Goal: Check status: Check status

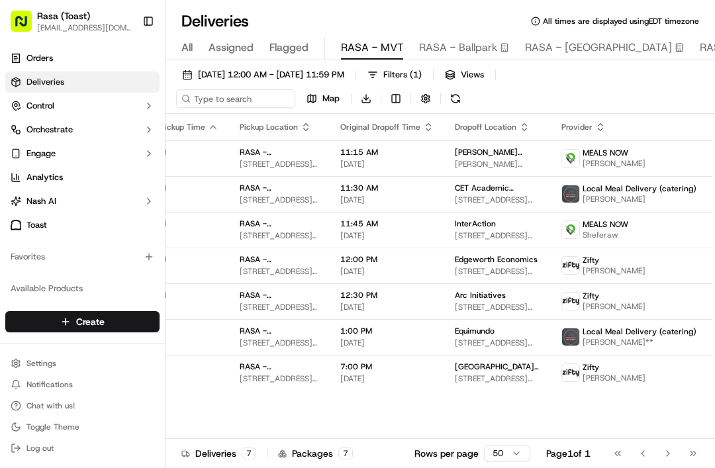
scroll to position [0, 147]
click at [295, 73] on span "[DATE] 12:00 AM - [DATE] 11:59 PM" at bounding box center [271, 75] width 146 height 12
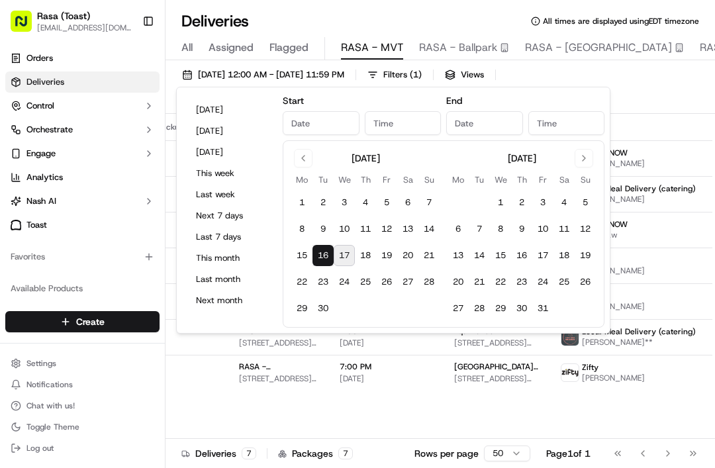
type input "[DATE]"
type input "12:00 AM"
type input "[DATE]"
type input "11:59 PM"
click at [354, 250] on button "17" at bounding box center [344, 255] width 21 height 21
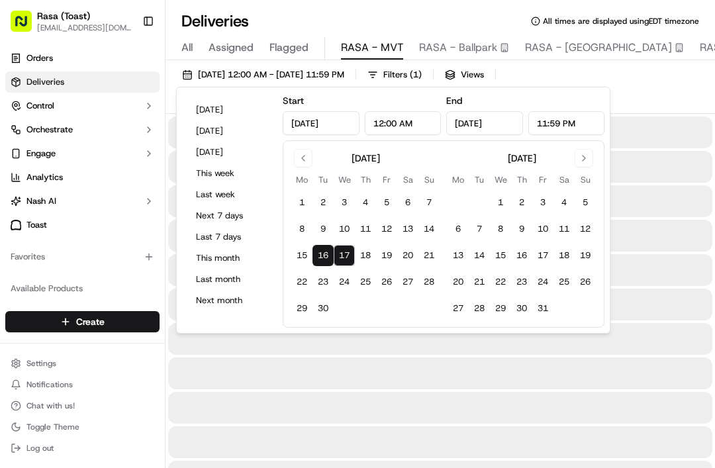
type input "[DATE]"
click at [345, 264] on button "17" at bounding box center [344, 255] width 21 height 21
type input "[DATE]"
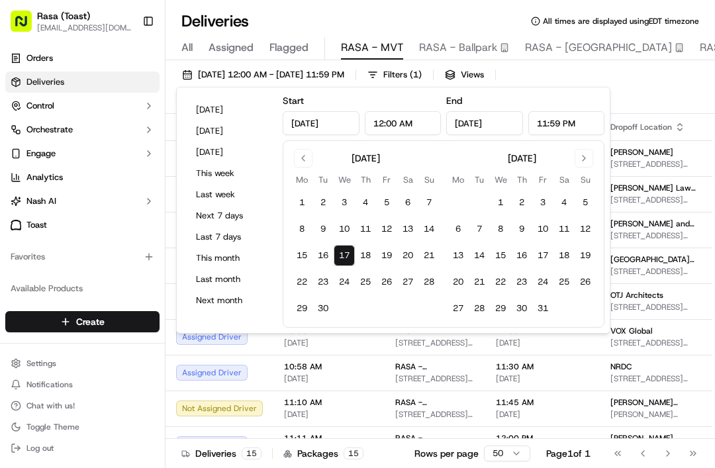
click at [396, 380] on span "[STREET_ADDRESS][US_STATE]" at bounding box center [434, 378] width 79 height 11
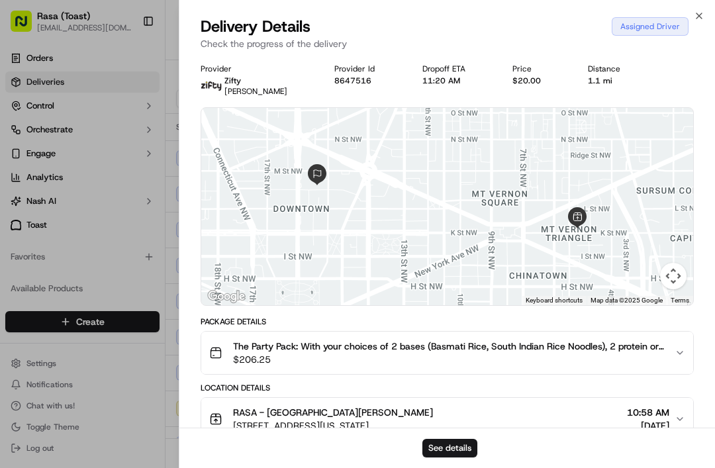
click at [160, 102] on div at bounding box center [357, 234] width 715 height 468
click at [160, 102] on div "Orders Deliveries Control Orchestrate Engage Analytics [PERSON_NAME] Toast" at bounding box center [82, 141] width 165 height 199
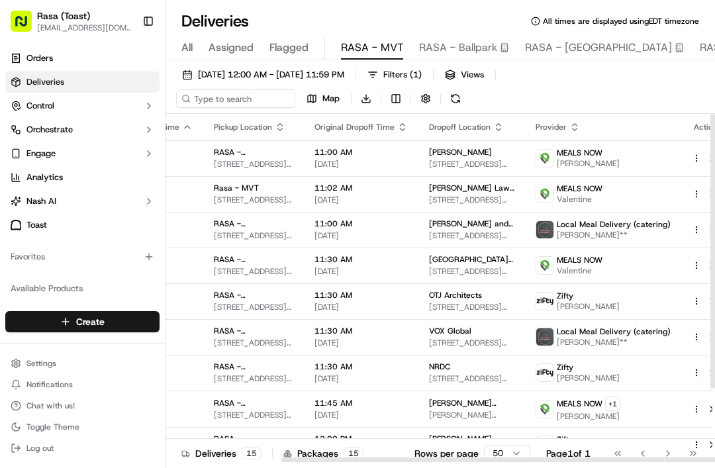
scroll to position [0, 151]
